Goal: Find specific page/section: Find specific page/section

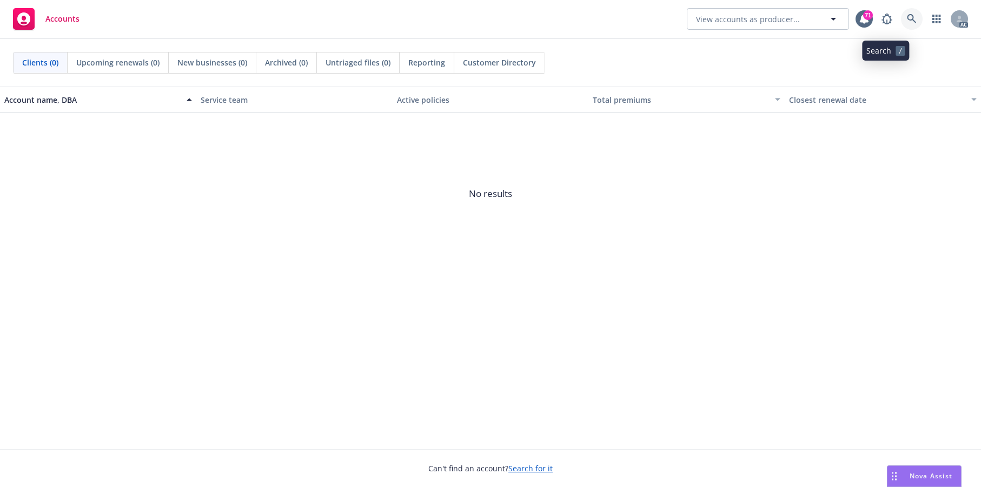
click at [907, 21] on icon at bounding box center [912, 19] width 10 height 10
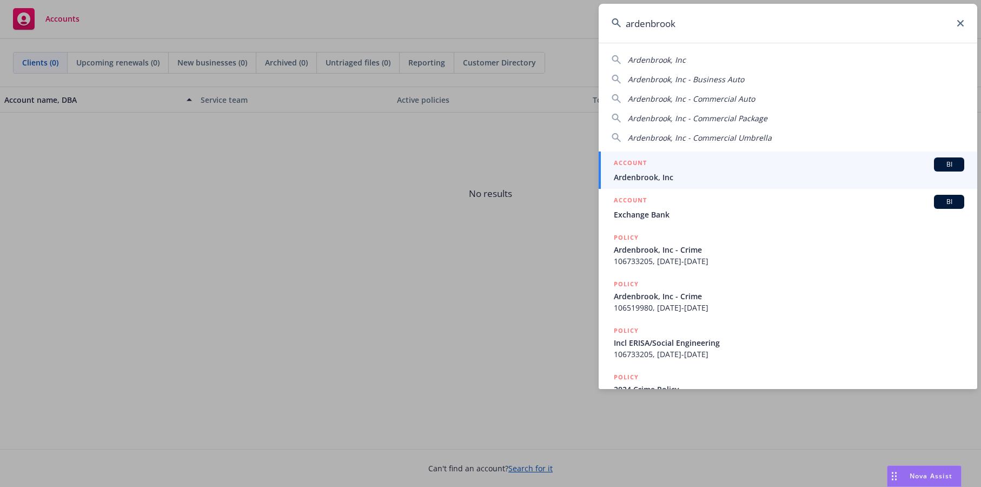
type input "ardenbrook"
click at [668, 179] on span "Ardenbrook, Inc" at bounding box center [789, 177] width 351 height 11
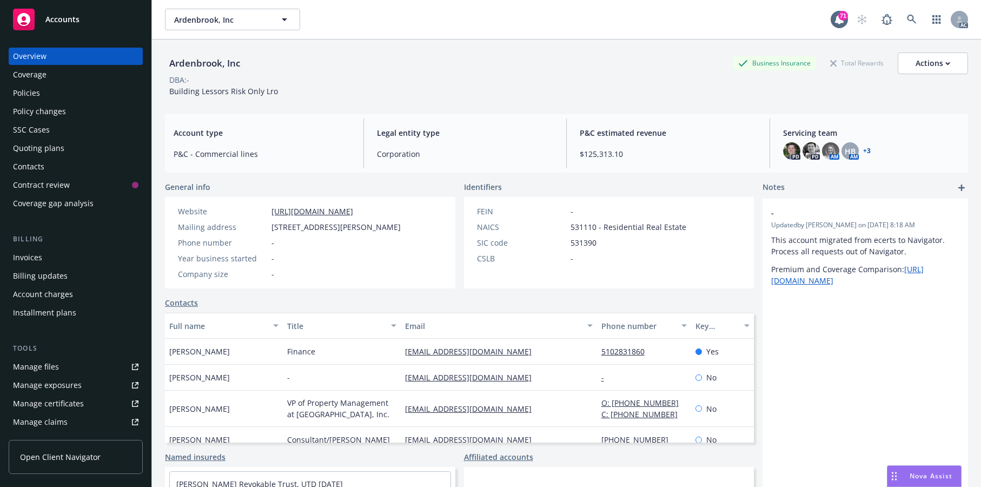
click at [40, 102] on div "Policies" at bounding box center [26, 92] width 27 height 17
